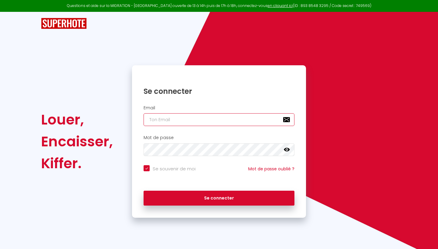
type input "[EMAIL_ADDRESS][DOMAIN_NAME]"
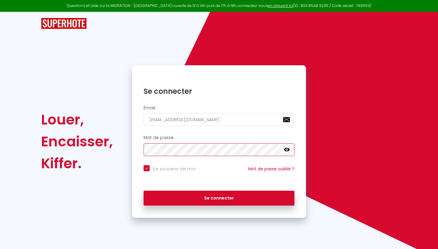
click at [219, 197] on button "Se connecter" at bounding box center [218, 198] width 151 height 15
checkbox input "true"
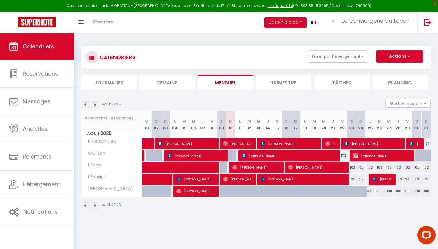
click at [263, 156] on span "[PERSON_NAME]" at bounding box center [289, 156] width 97 height 12
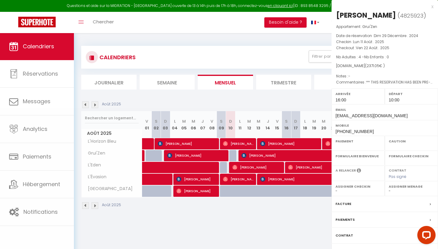
select select "OK"
select select "KO"
select select "1"
select select "0"
select select "1"
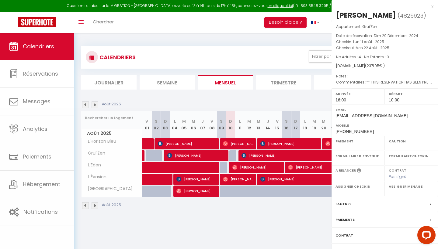
select select
select select "42369"
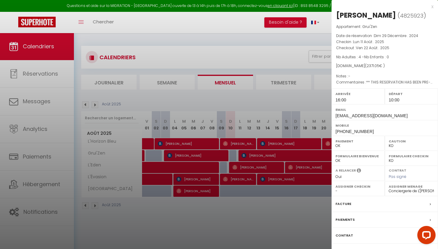
click at [256, 207] on div at bounding box center [219, 124] width 438 height 249
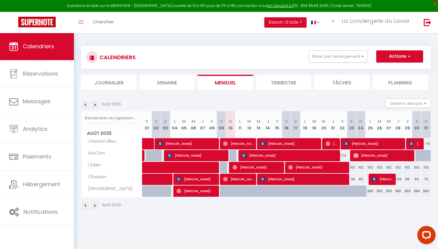
scroll to position [0, 0]
